Goal: Communication & Community: Answer question/provide support

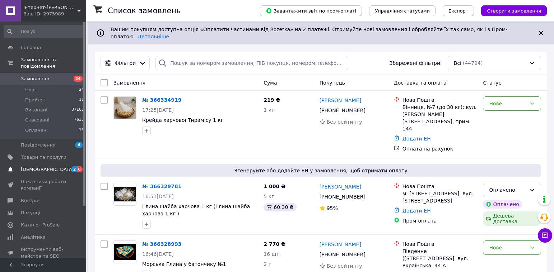
click at [46, 167] on span "[DEMOGRAPHIC_DATA]" at bounding box center [47, 170] width 53 height 6
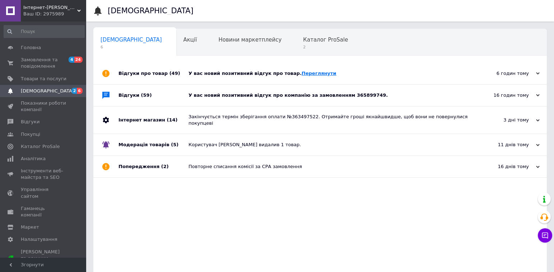
click at [302, 74] on link "Переглянути" at bounding box center [319, 73] width 35 height 5
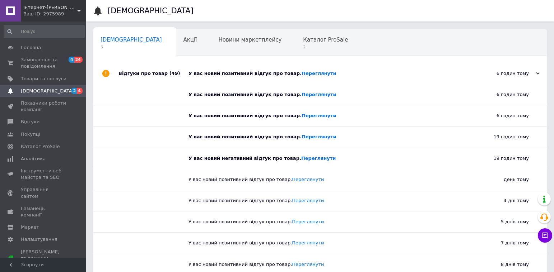
click at [112, 43] on div "[DEMOGRAPHIC_DATA] 6" at bounding box center [134, 42] width 83 height 27
click at [296, 44] on div "Каталог ProSale 2" at bounding box center [329, 42] width 66 height 27
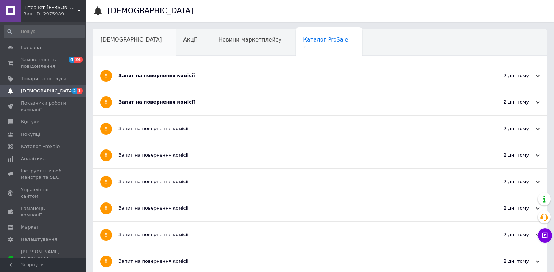
click at [121, 47] on span "1" at bounding box center [131, 47] width 61 height 5
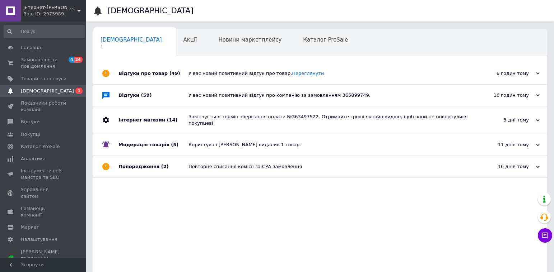
click at [541, 95] on div "16 годин тому [DATE]" at bounding box center [507, 96] width 79 height 22
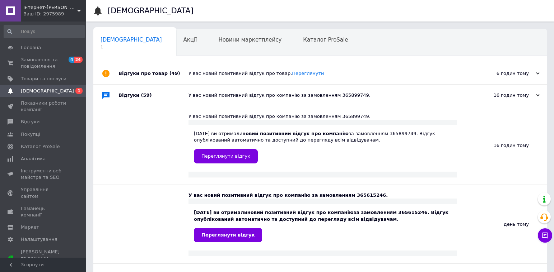
click at [541, 95] on div "16 годин тому [DATE]" at bounding box center [507, 96] width 79 height 22
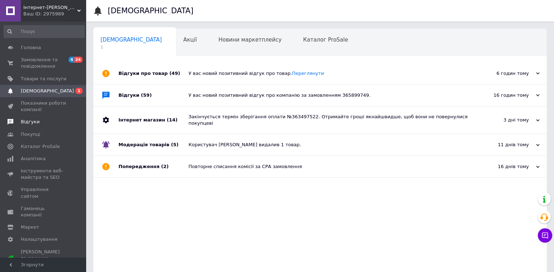
click at [25, 124] on span "Відгуки" at bounding box center [30, 122] width 19 height 6
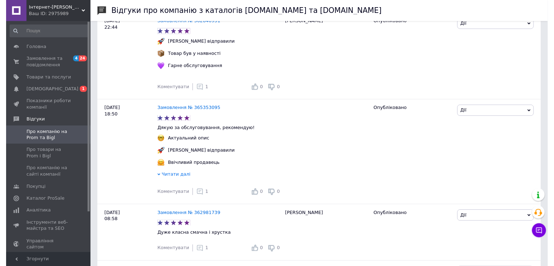
scroll to position [467, 0]
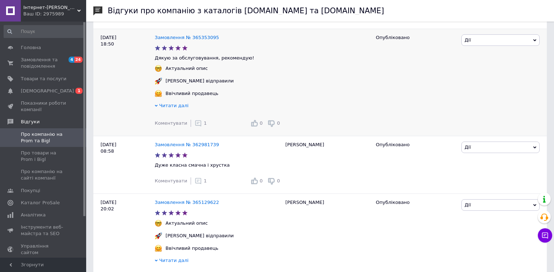
click at [195, 127] on icon at bounding box center [198, 123] width 7 height 7
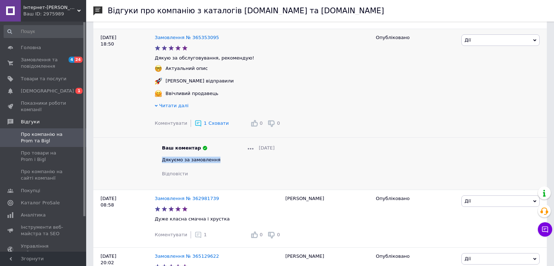
drag, startPoint x: 162, startPoint y: 164, endPoint x: 227, endPoint y: 170, distance: 65.2
click at [227, 170] on div "Ваш коментар [DATE] Дякуємо за замовлення Відповісти" at bounding box center [218, 161] width 113 height 32
copy span "Дякуємо за замовлення"
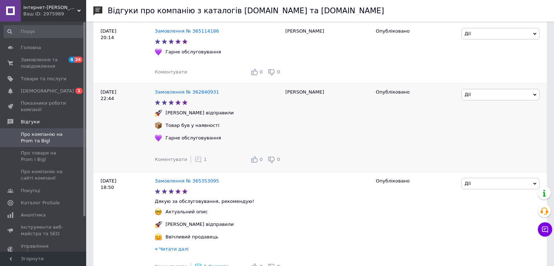
scroll to position [287, 0]
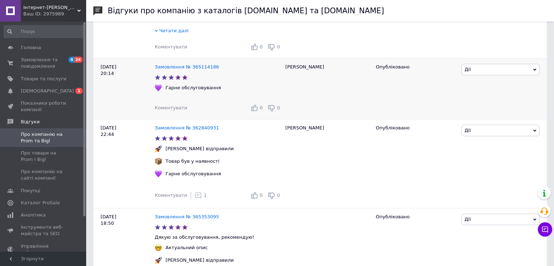
click at [167, 110] on span "Коментувати" at bounding box center [171, 107] width 32 height 5
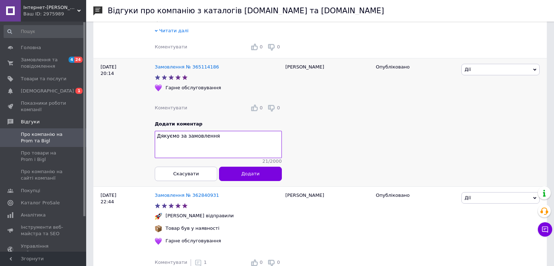
type textarea "Дякуємо за замовлення"
click at [246, 177] on span "Додати" at bounding box center [250, 173] width 18 height 5
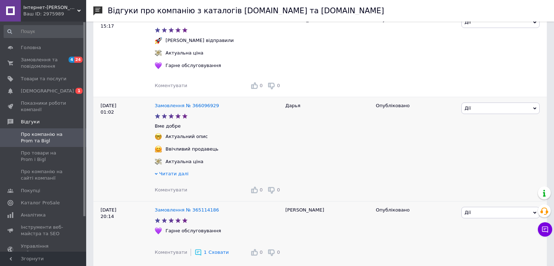
scroll to position [144, 0]
click at [174, 192] on span "Коментувати" at bounding box center [171, 190] width 32 height 5
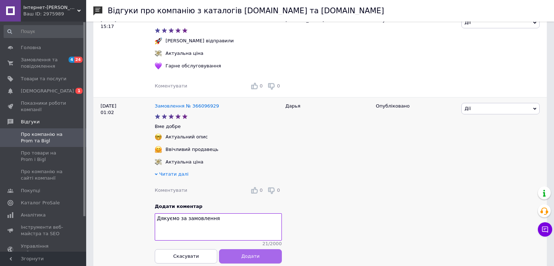
type textarea "Дякуємо за замовлення"
click at [253, 259] on span "Додати" at bounding box center [250, 256] width 18 height 5
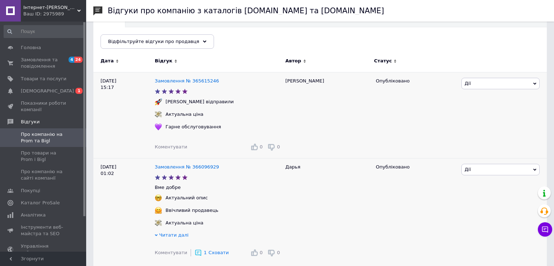
scroll to position [72, 0]
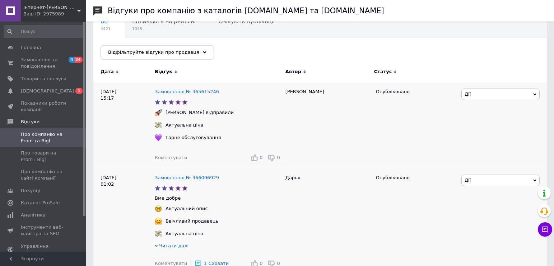
click at [165, 162] on div "Коментувати 0 0" at bounding box center [218, 157] width 127 height 11
click at [166, 158] on span "Коментувати" at bounding box center [171, 157] width 32 height 5
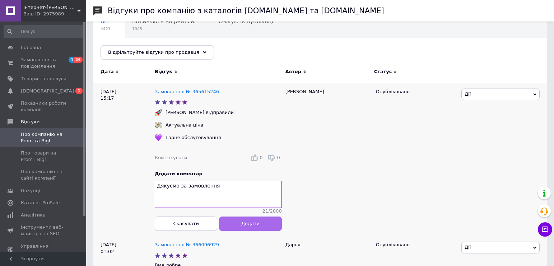
type textarea "Дякуємо за замовлення"
click at [256, 227] on span "Додати" at bounding box center [250, 223] width 18 height 5
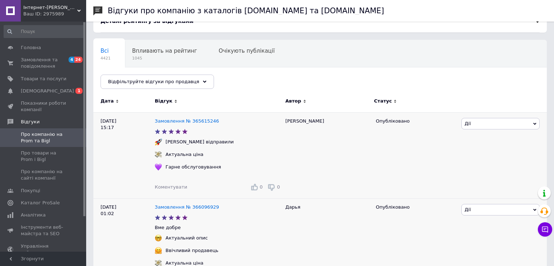
scroll to position [0, 0]
